Goal: Information Seeking & Learning: Learn about a topic

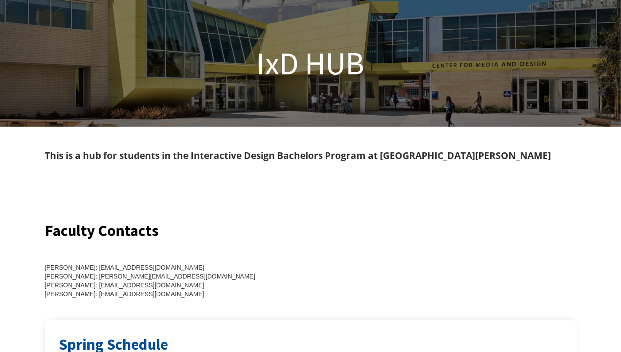
drag, startPoint x: 410, startPoint y: 3, endPoint x: 437, endPoint y: 189, distance: 188.5
click at [437, 189] on div at bounding box center [311, 192] width 532 height 57
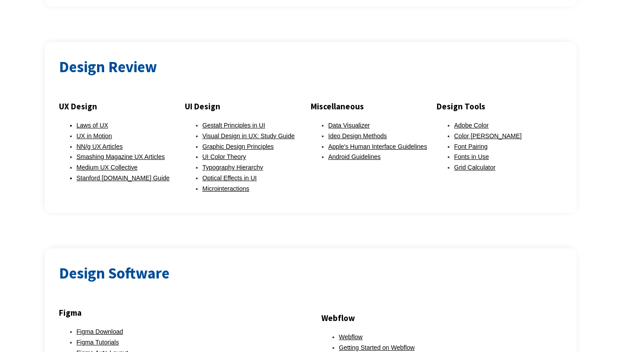
scroll to position [683, 0]
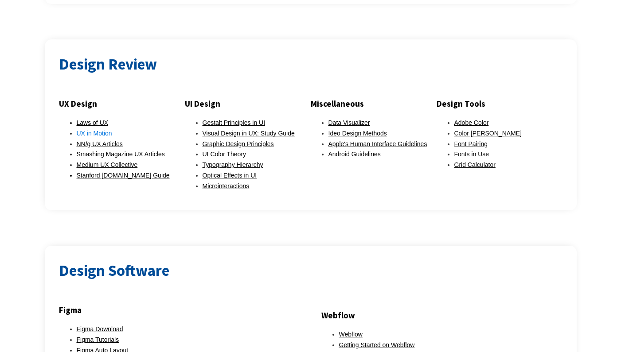
click at [99, 130] on link "UX in Motion" at bounding box center [94, 133] width 35 height 7
click at [117, 141] on link "NN/g UX Articles" at bounding box center [100, 144] width 46 height 7
click at [328, 211] on div at bounding box center [310, 228] width 621 height 35
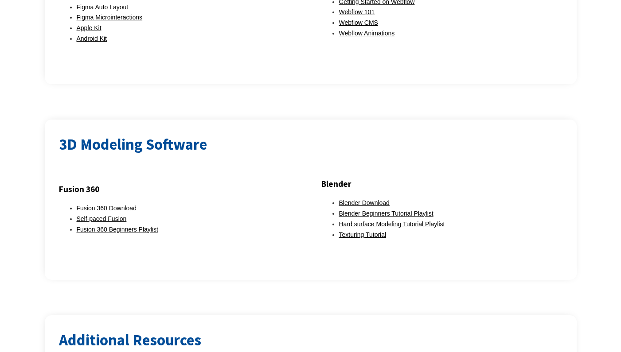
scroll to position [1104, 0]
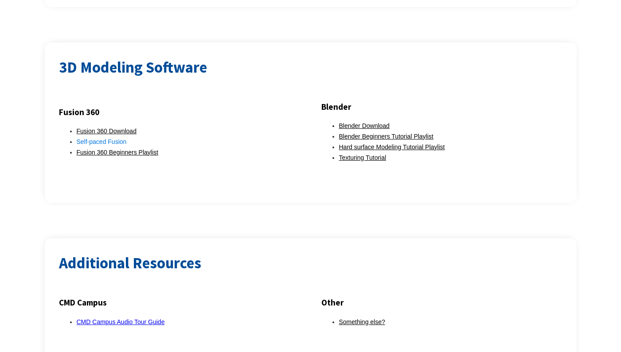
click at [82, 138] on link "Self-paced Fusion" at bounding box center [102, 141] width 50 height 7
click at [217, 152] on div "Fusion 360 Fusion 360 Download Self-paced Fusion Fusion 360 Beginners Playlist …" at bounding box center [311, 145] width 504 height 90
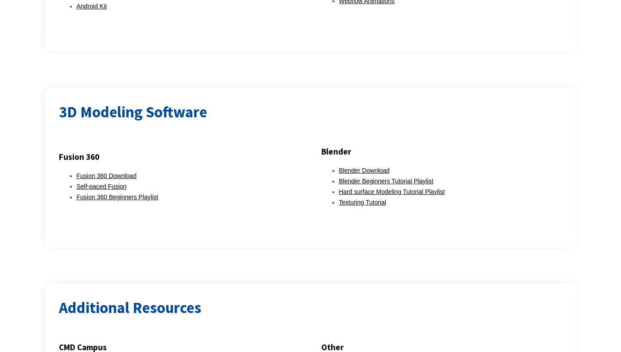
scroll to position [1086, 0]
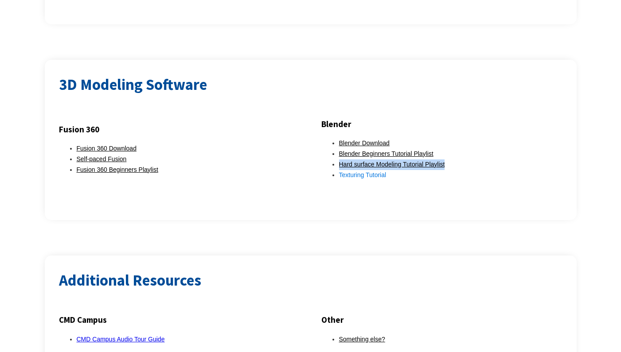
click at [375, 172] on link "Texturing Tutorial" at bounding box center [362, 175] width 47 height 7
click at [355, 197] on div "3D Modeling Software Fusion 360 Fusion 360 Download Self-paced Fusion Fusion 36…" at bounding box center [311, 140] width 532 height 161
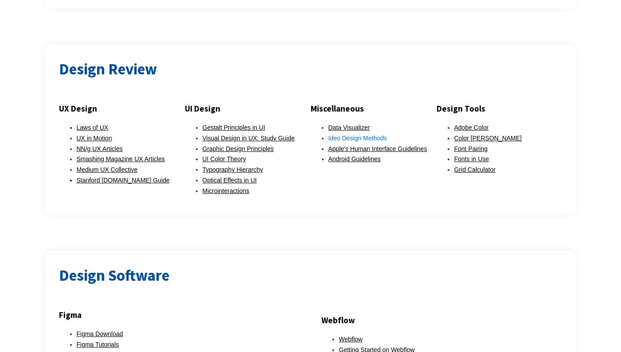
scroll to position [682, 0]
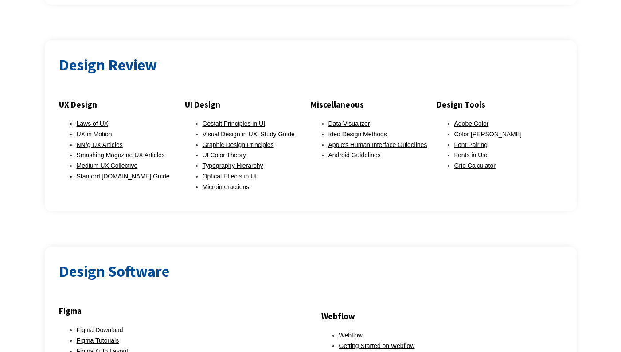
click at [545, 181] on div "UX Design Laws of UX UX in Motion NN/g UX Articles Smashing Magazine UX Article…" at bounding box center [311, 148] width 504 height 100
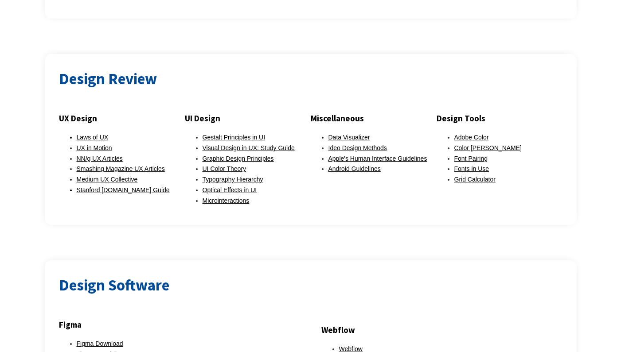
scroll to position [669, 0]
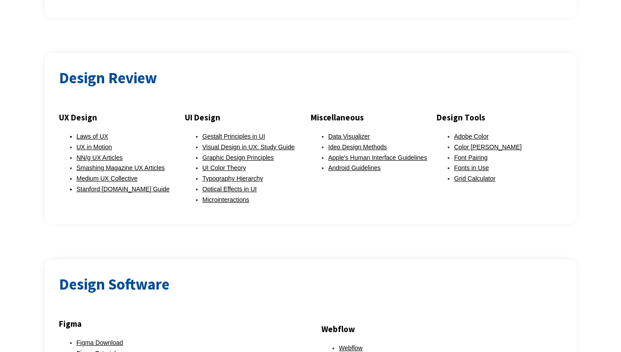
click at [418, 67] on h2 "Design Review" at bounding box center [311, 78] width 504 height 22
click at [19, 182] on div "Design Review UX Design Laws of UX UX in Motion NN/g UX Articles Smashing Magaz…" at bounding box center [310, 138] width 621 height 171
click at [461, 164] on link "Fonts in Use" at bounding box center [471, 167] width 35 height 7
click at [541, 125] on div at bounding box center [500, 128] width 126 height 7
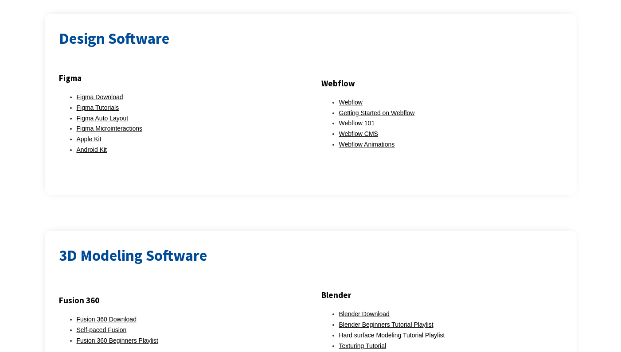
scroll to position [910, 0]
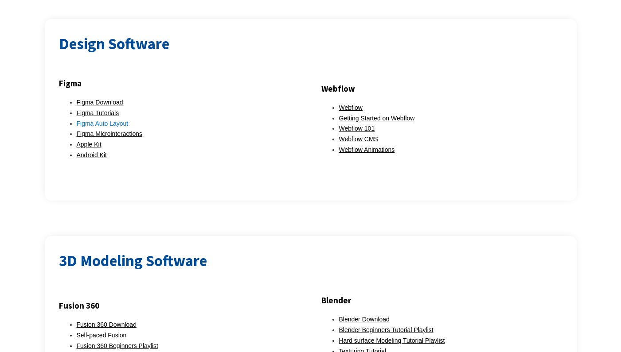
click at [117, 120] on link "Figma Auto Layout" at bounding box center [103, 123] width 52 height 7
click at [206, 161] on div "Figma Figma Download Figma Tutorials Figma Auto Layout Figma Microinteractions …" at bounding box center [311, 131] width 504 height 110
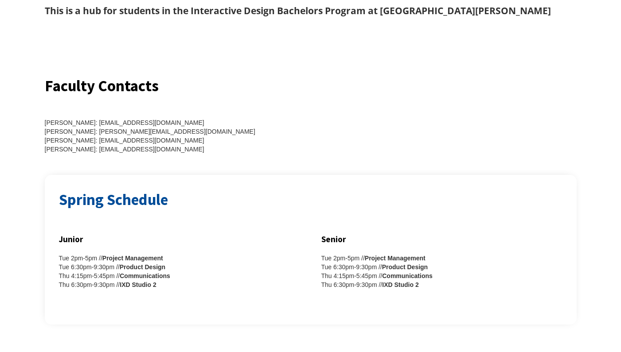
scroll to position [143, 0]
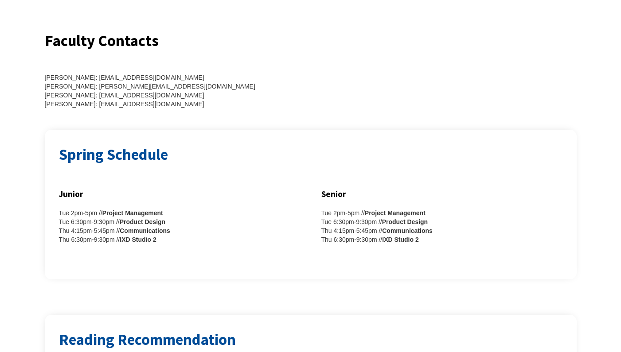
click at [208, 162] on h2 "Spring Schedule" at bounding box center [311, 155] width 504 height 22
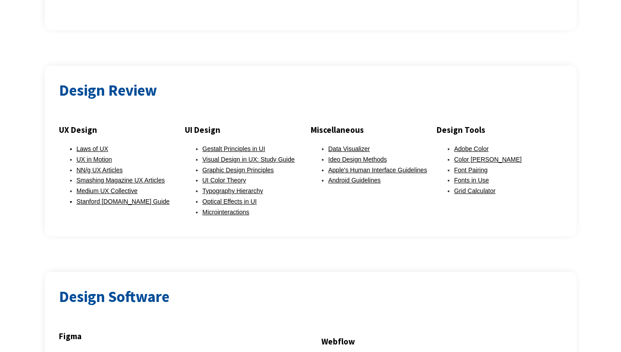
scroll to position [656, 0]
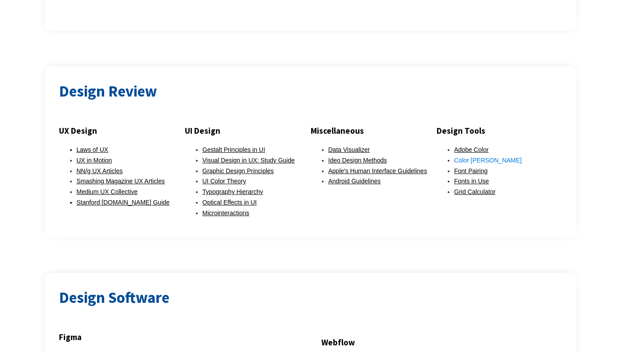
click at [460, 157] on link "Color [PERSON_NAME]" at bounding box center [487, 160] width 67 height 7
click at [476, 168] on link "Font Pairing" at bounding box center [470, 171] width 33 height 7
click at [584, 107] on div "Design Review UX Design Laws of UX UX in Motion NN/g UX Articles Smashing Magaz…" at bounding box center [310, 151] width 621 height 171
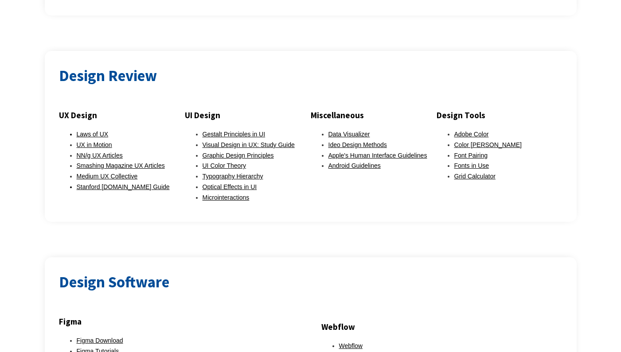
scroll to position [671, 0]
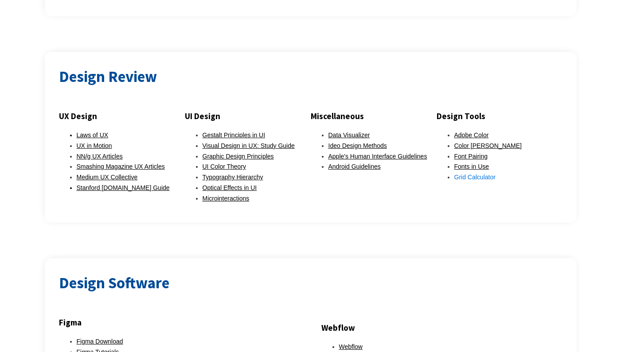
click at [481, 174] on link "Grid Calculator" at bounding box center [474, 177] width 41 height 7
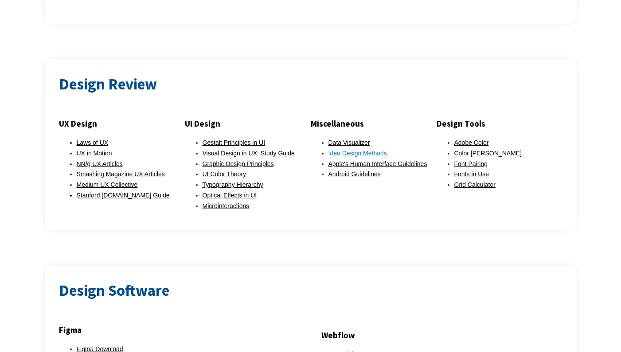
click at [364, 150] on link "Ideo Design Methods" at bounding box center [357, 153] width 59 height 7
click at [235, 171] on link "UI Color Theory" at bounding box center [225, 174] width 44 height 7
click at [39, 200] on div "Design Review UX Design Laws of UX UX in Motion NN/g UX Articles Smashing Magaz…" at bounding box center [310, 144] width 621 height 171
click at [98, 160] on link "NN/g UX Articles" at bounding box center [100, 163] width 46 height 7
click at [29, 172] on div "Design Review UX Design Laws of UX UX in Motion NN/g UX Articles Smashing Magaz…" at bounding box center [310, 144] width 621 height 171
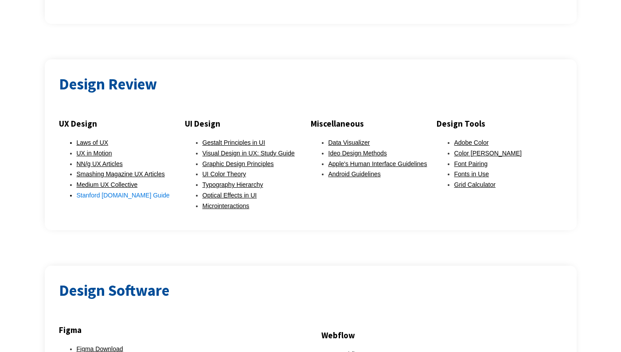
click at [91, 192] on link "Stanford [DOMAIN_NAME] Guide" at bounding box center [123, 195] width 93 height 7
click at [575, 98] on div "Design Review UX Design Laws of UX UX in Motion NN/g UX Articles Smashing Magaz…" at bounding box center [311, 144] width 532 height 171
drag, startPoint x: 576, startPoint y: 98, endPoint x: 582, endPoint y: 98, distance: 6.2
click at [577, 98] on div "Design Review UX Design Laws of UX UX in Motion NN/g UX Articles Smashing Magaz…" at bounding box center [310, 144] width 621 height 171
click at [584, 99] on div "Design Review UX Design Laws of UX UX in Motion NN/g UX Articles Smashing Magaz…" at bounding box center [310, 144] width 621 height 171
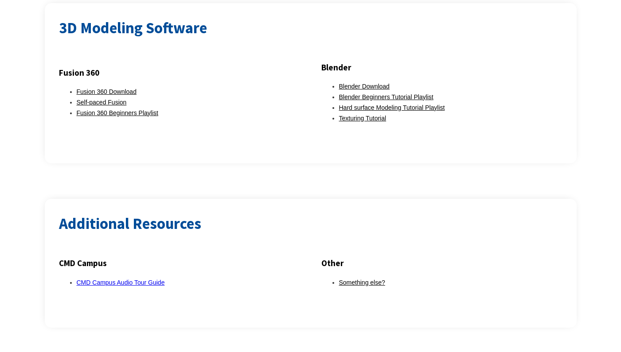
scroll to position [1142, 0]
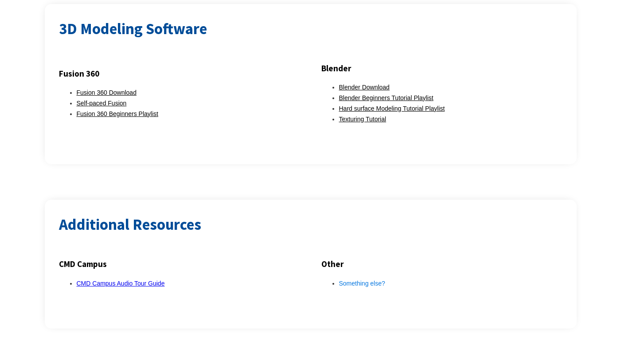
click at [360, 280] on link "Something else?" at bounding box center [362, 283] width 46 height 7
click at [579, 230] on div "Additional Resources CMD Campus CMD Campus Audio Tour Guide Other Something els…" at bounding box center [310, 264] width 621 height 129
click at [585, 201] on div "Additional Resources CMD Campus CMD Campus Audio Tour Guide Other Something els…" at bounding box center [310, 264] width 621 height 129
